Goal: Find specific page/section: Find specific page/section

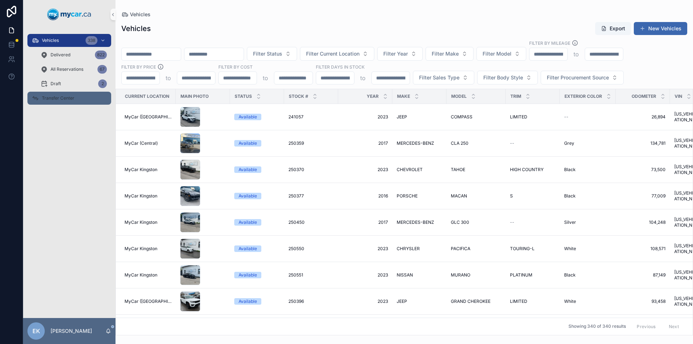
click at [66, 98] on span "Transfer Center" at bounding box center [58, 98] width 32 height 6
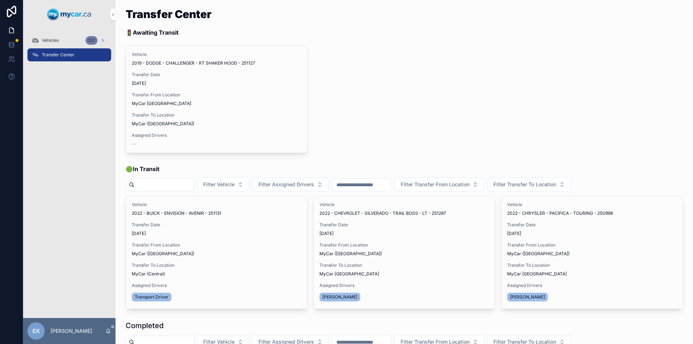
click at [71, 40] on div "Vehicles 337" at bounding box center [69, 41] width 75 height 12
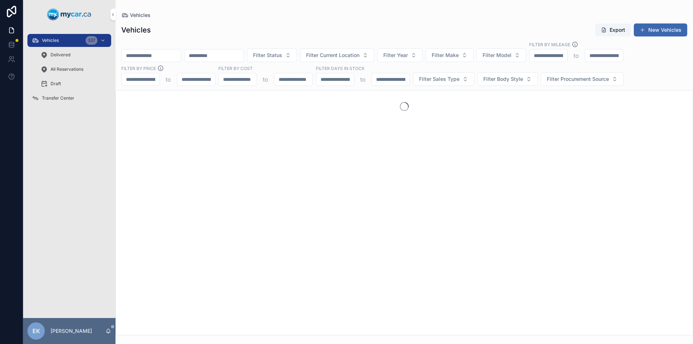
click at [144, 58] on input "scrollable content" at bounding box center [151, 56] width 59 height 10
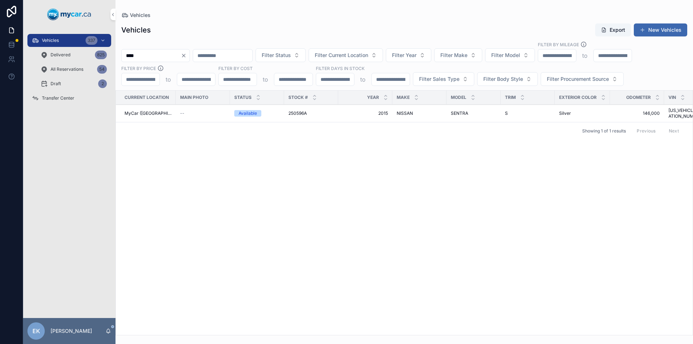
type input "****"
click at [150, 111] on span "MyCar ([GEOGRAPHIC_DATA])" at bounding box center [147, 113] width 47 height 6
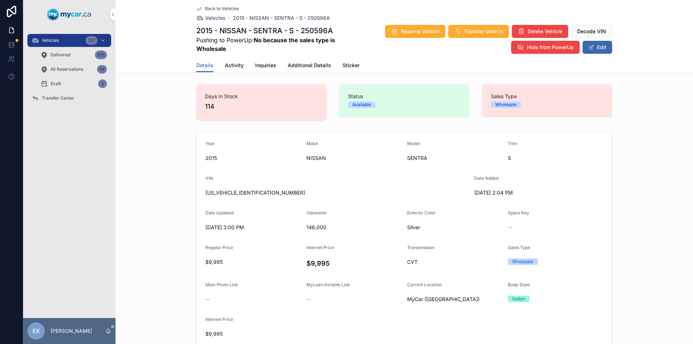
click at [231, 66] on span "Activity" at bounding box center [234, 65] width 19 height 7
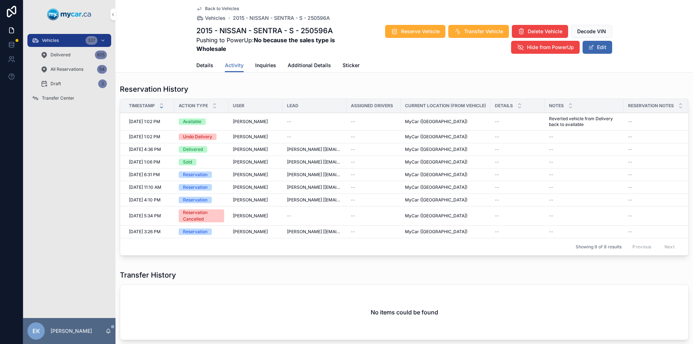
click at [53, 98] on span "Transfer Center" at bounding box center [58, 98] width 32 height 6
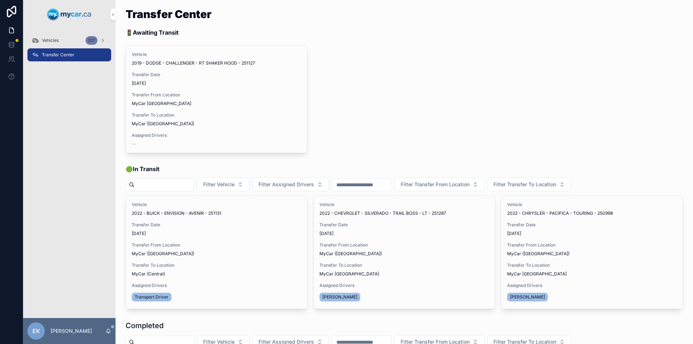
click at [61, 39] on div "Vehicles 337" at bounding box center [69, 41] width 75 height 12
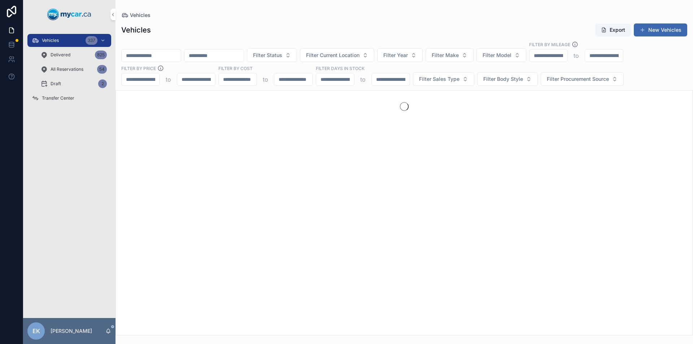
click at [160, 54] on input "scrollable content" at bounding box center [151, 56] width 59 height 10
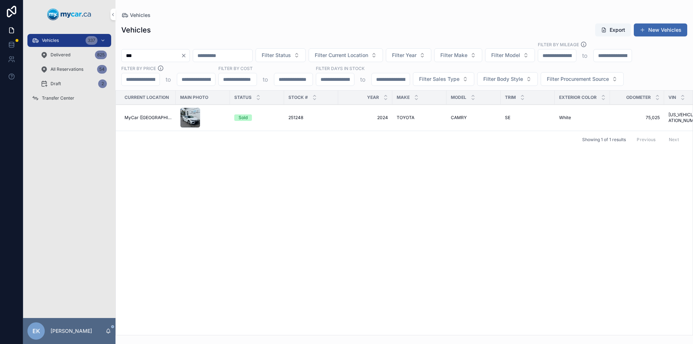
type input "***"
click at [291, 119] on span "251248" at bounding box center [295, 118] width 15 height 6
click at [63, 41] on div "Vehicles 337" at bounding box center [69, 41] width 75 height 12
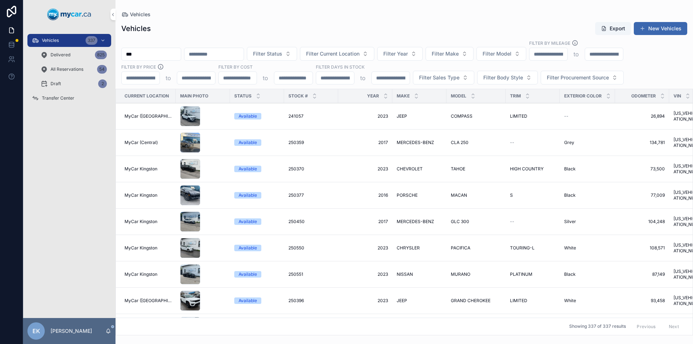
click at [71, 98] on span "Transfer Center" at bounding box center [58, 98] width 32 height 6
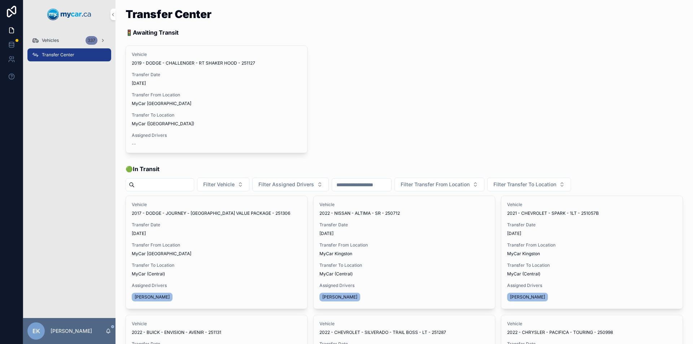
click at [85, 39] on div "Vehicles 337" at bounding box center [69, 41] width 75 height 12
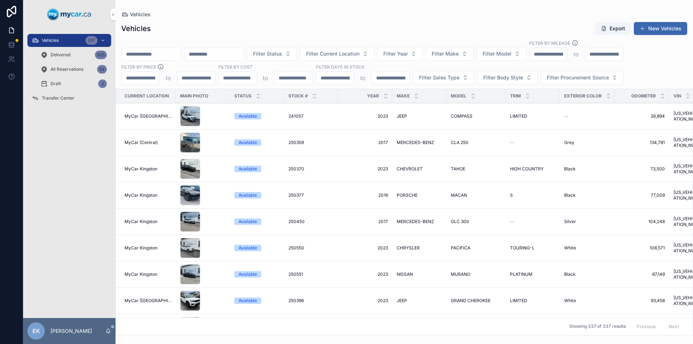
click at [133, 53] on input "scrollable content" at bounding box center [151, 54] width 59 height 10
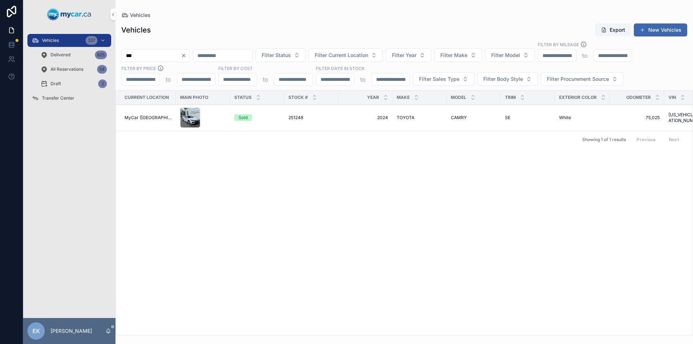
type input "***"
click at [289, 115] on span "251248" at bounding box center [295, 118] width 15 height 6
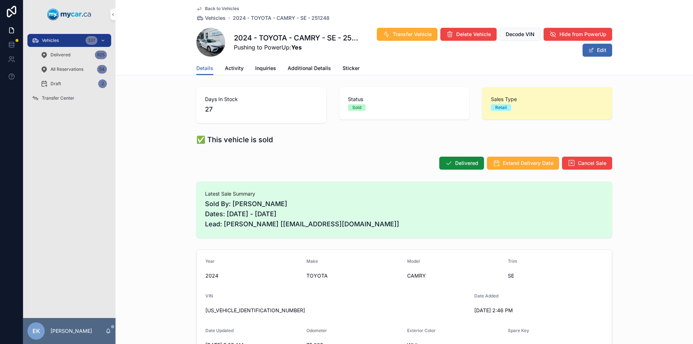
click at [226, 66] on span "Activity" at bounding box center [234, 68] width 19 height 7
click at [59, 40] on span "Vehicles" at bounding box center [50, 41] width 17 height 6
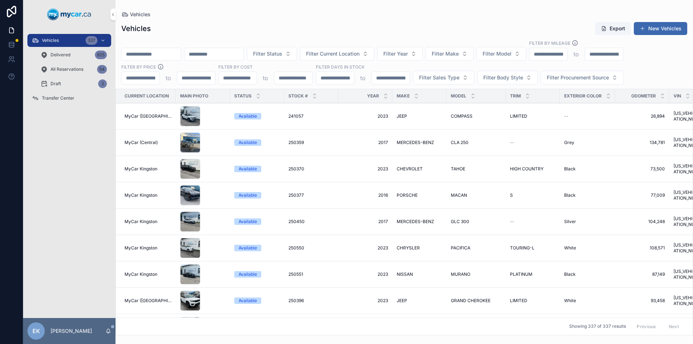
click at [61, 97] on span "Transfer Center" at bounding box center [58, 98] width 32 height 6
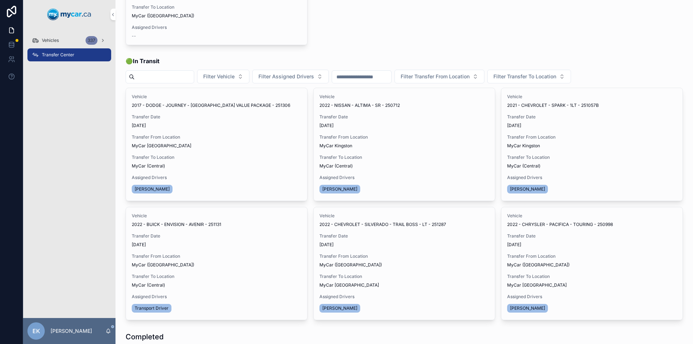
scroll to position [108, 0]
click at [53, 38] on span "Vehicles" at bounding box center [50, 41] width 17 height 6
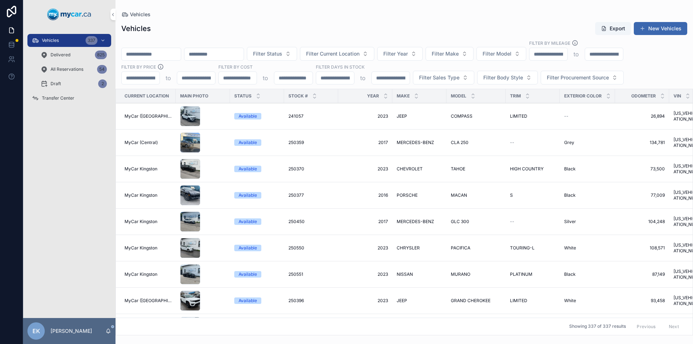
click at [152, 56] on input "scrollable content" at bounding box center [151, 54] width 59 height 10
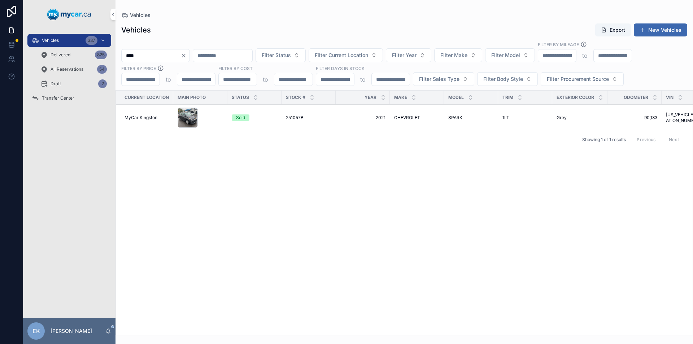
type input "****"
click at [296, 117] on span "251057B" at bounding box center [295, 118] width 18 height 6
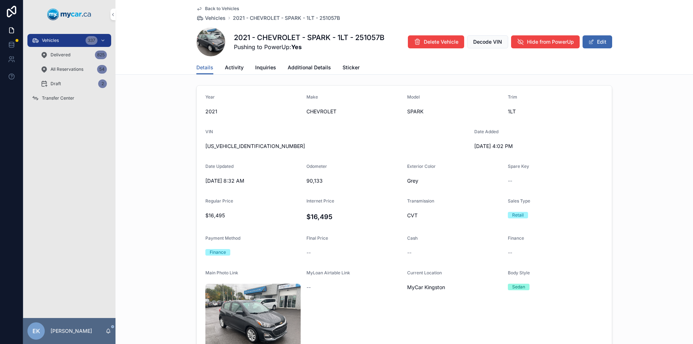
scroll to position [253, 0]
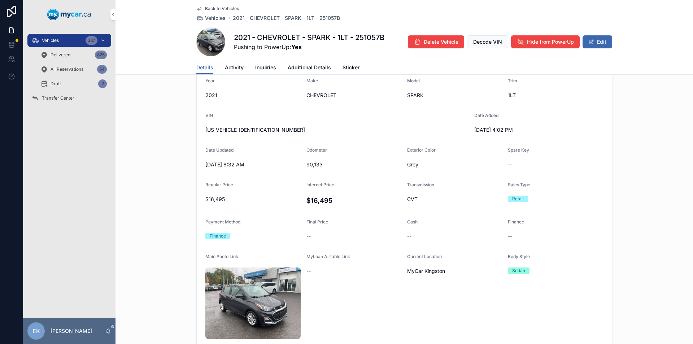
click at [61, 97] on span "Transfer Center" at bounding box center [58, 98] width 32 height 6
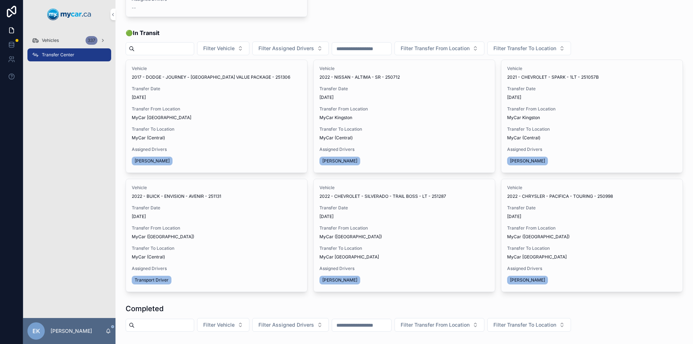
scroll to position [135, 0]
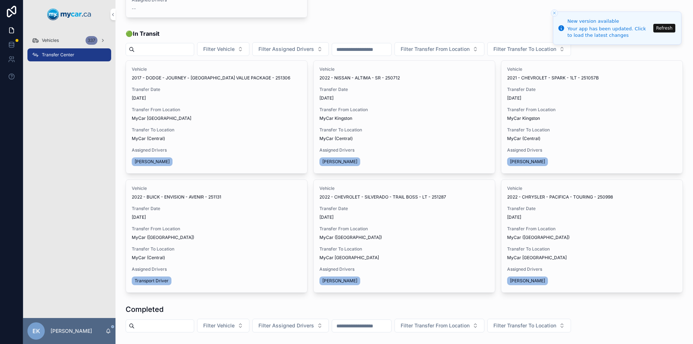
click at [663, 26] on button "Refresh" at bounding box center [664, 28] width 22 height 9
